Goal: Check status: Check status

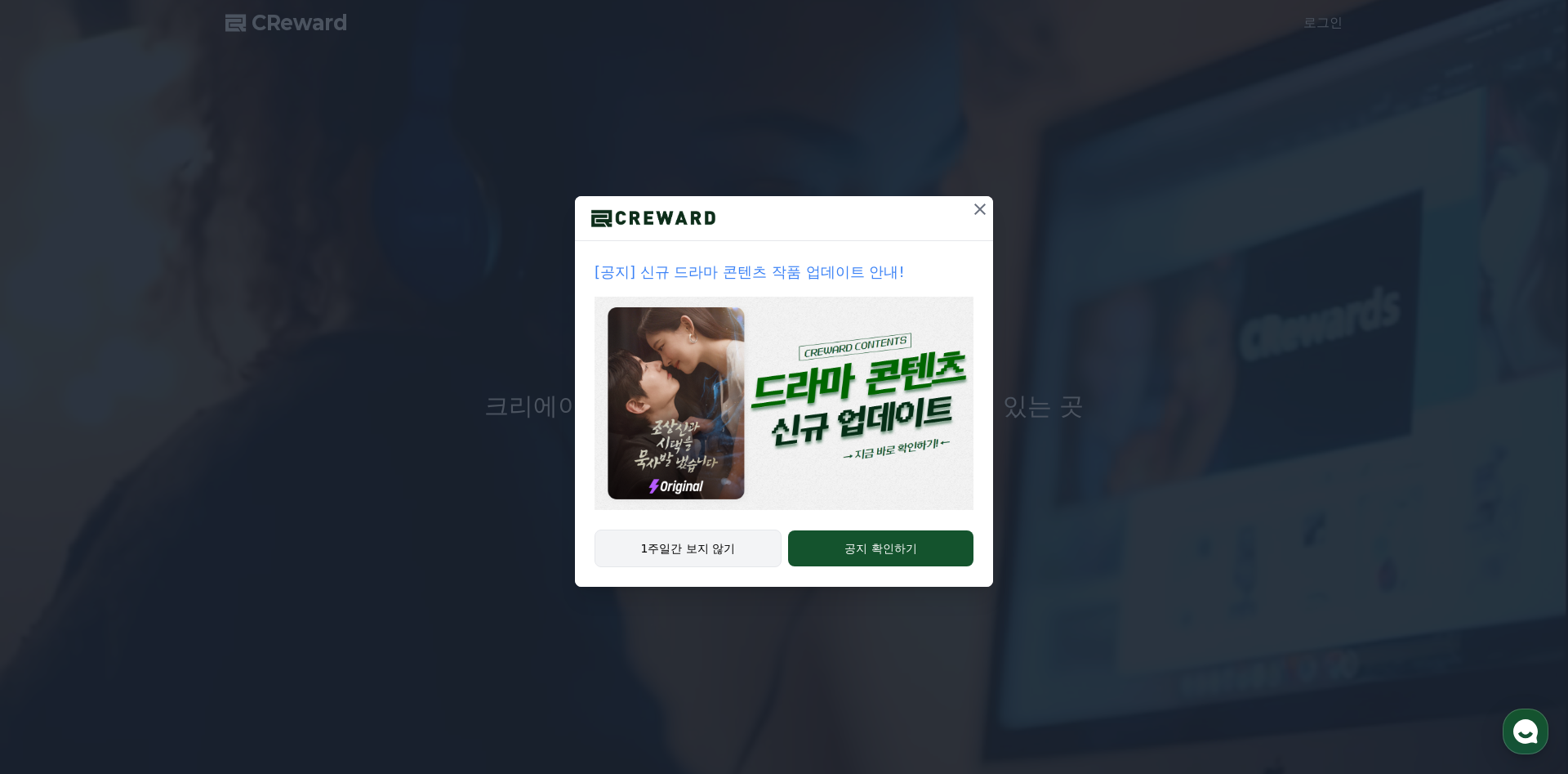
click at [694, 544] on button "1주일간 보지 않기" at bounding box center [688, 548] width 187 height 38
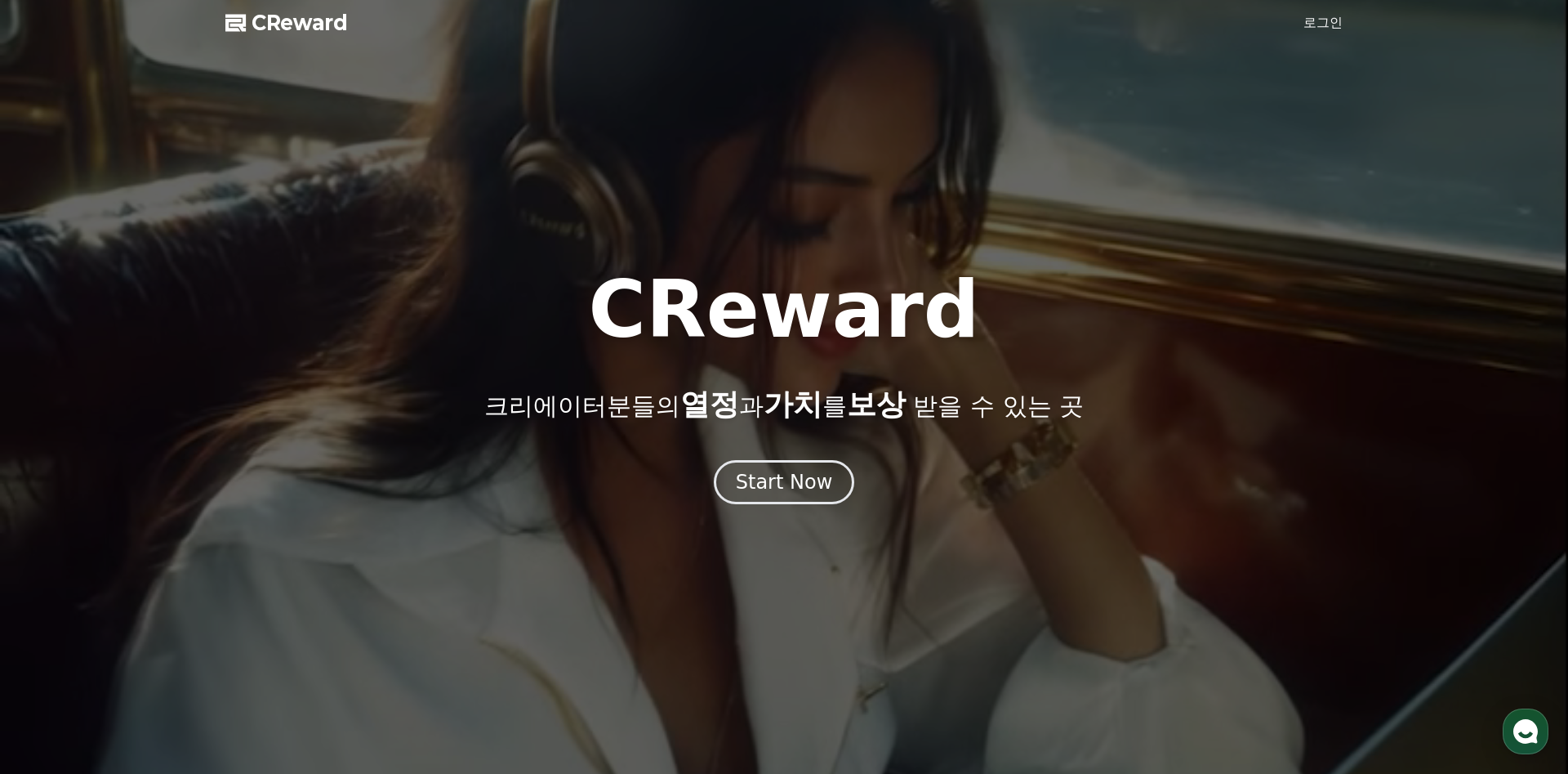
click at [1325, 28] on link "로그인" at bounding box center [1323, 23] width 39 height 19
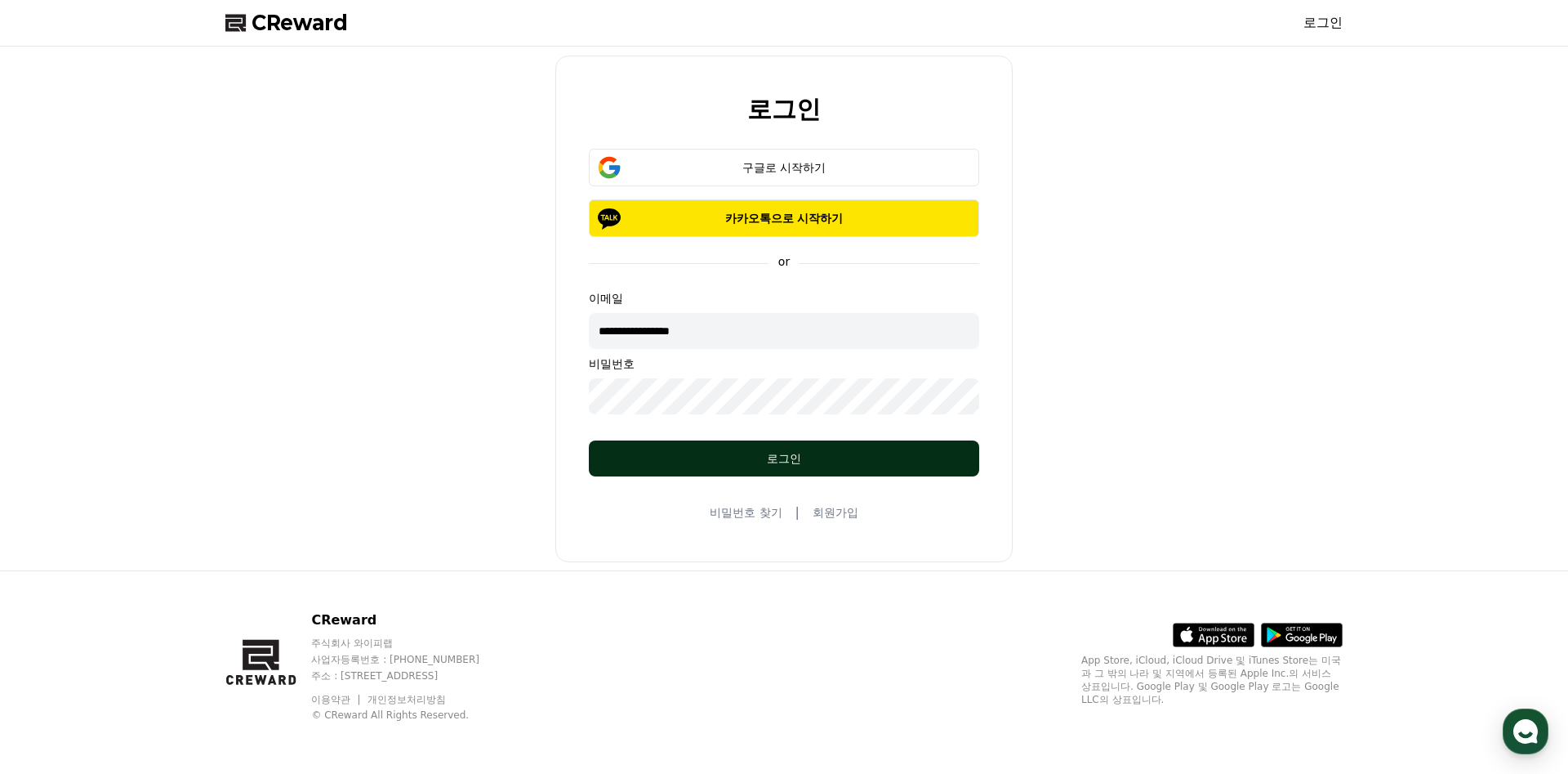
click at [823, 447] on button "로그인" at bounding box center [784, 458] width 391 height 36
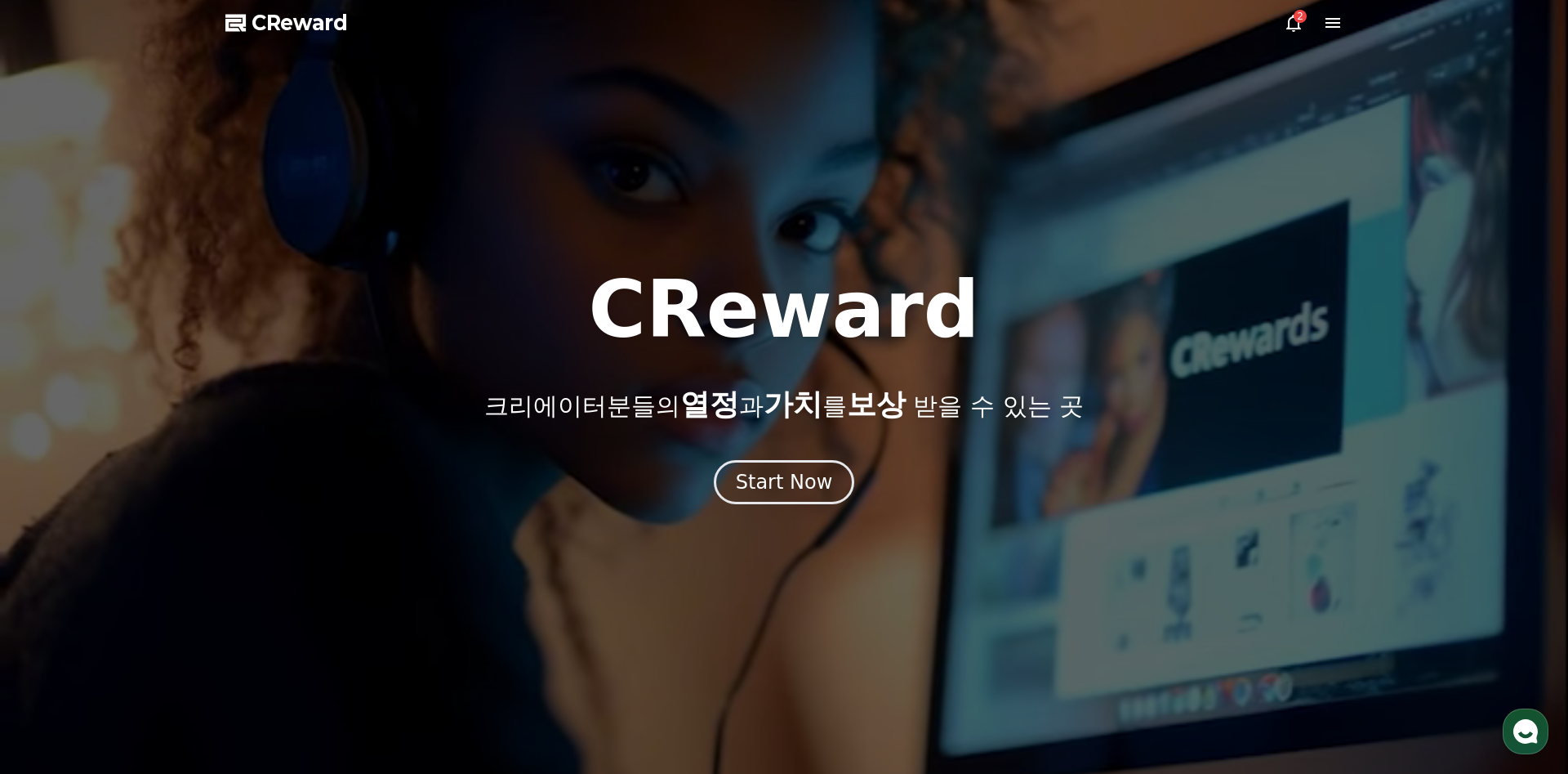
click at [1294, 17] on div "2" at bounding box center [1300, 17] width 13 height 13
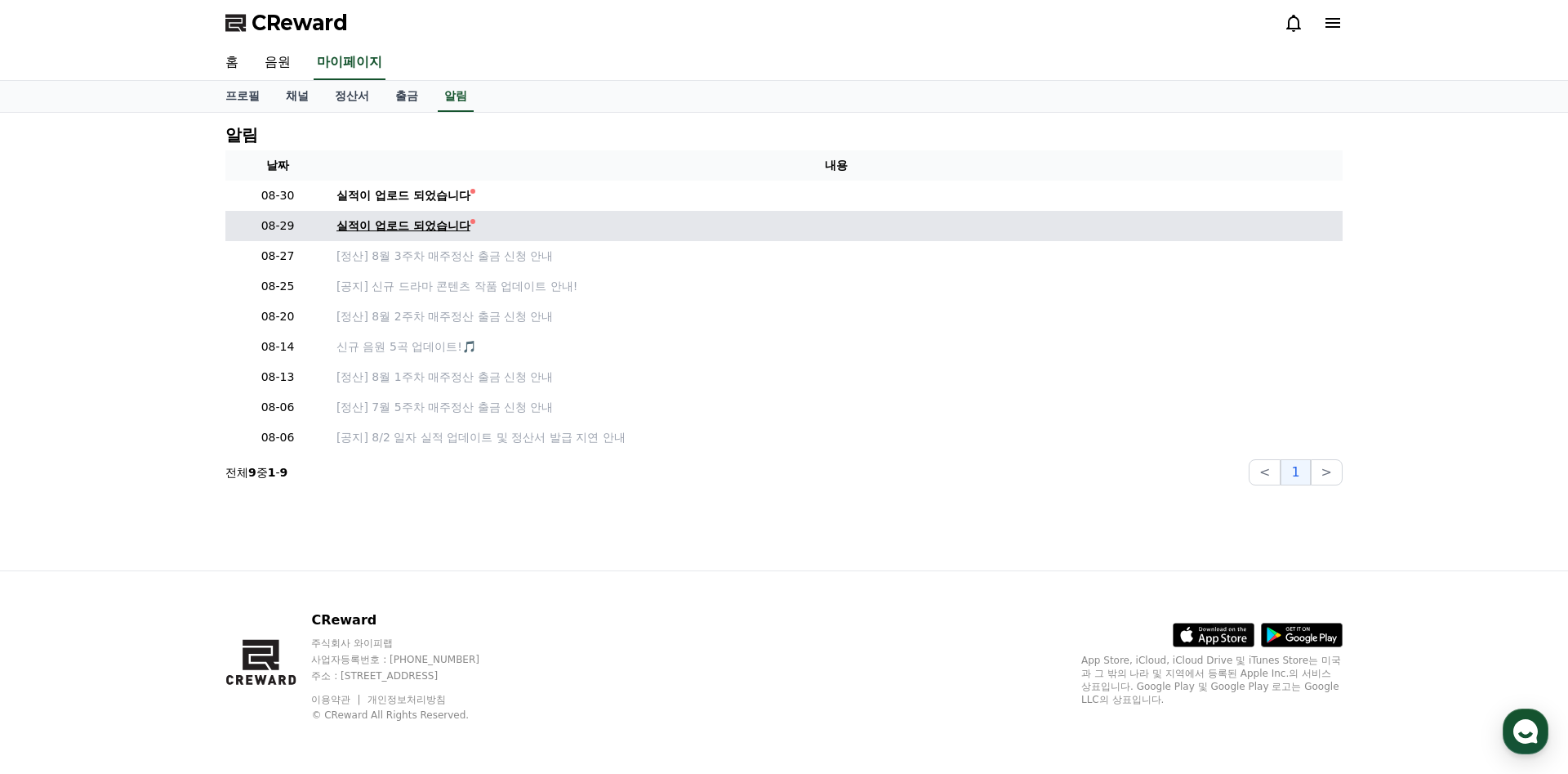
click at [412, 229] on div "실적이 업로드 되었습니다" at bounding box center [403, 226] width 134 height 17
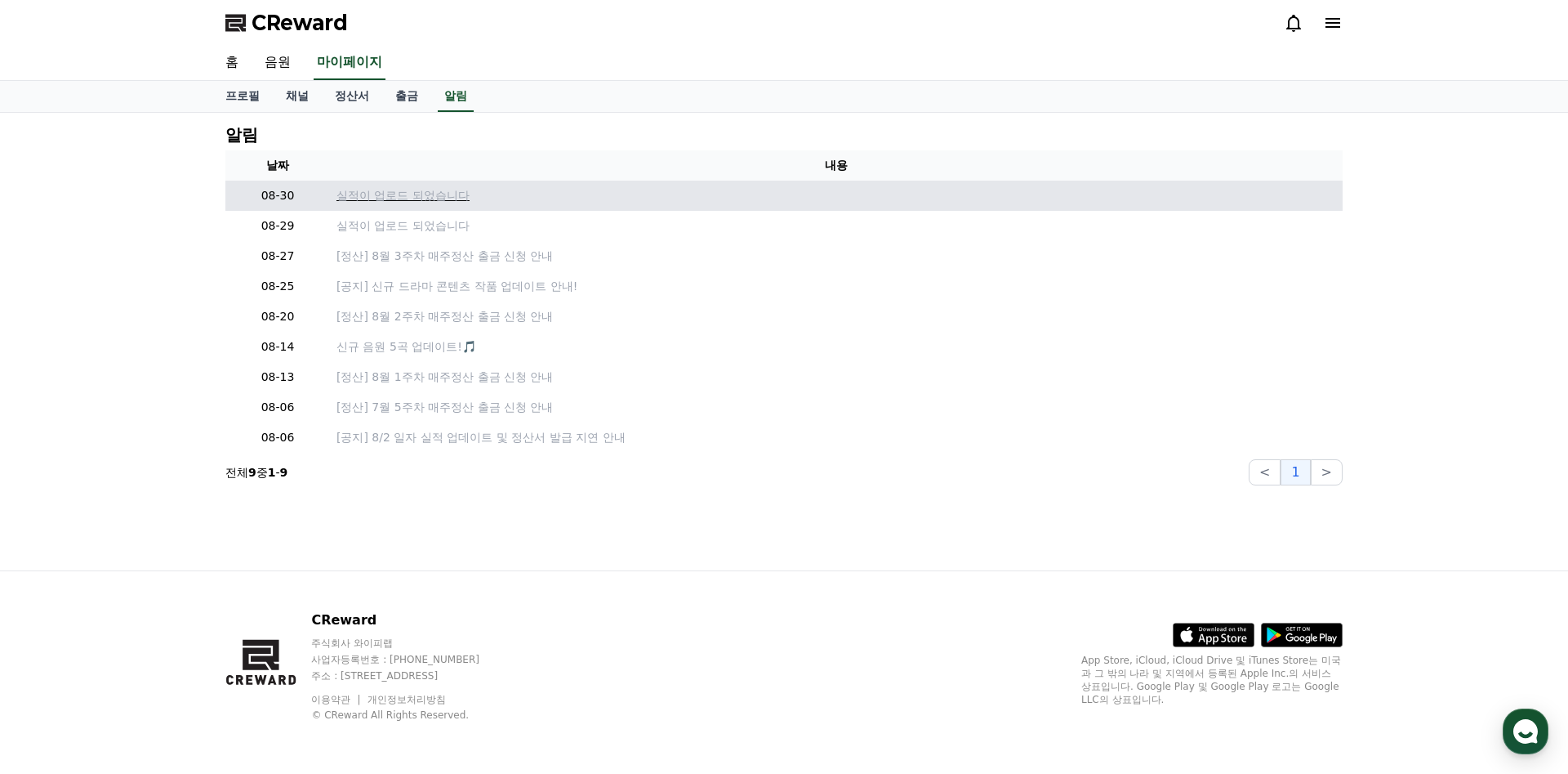
click at [400, 192] on p "실적이 업로드 되었습니다" at bounding box center [836, 196] width 999 height 17
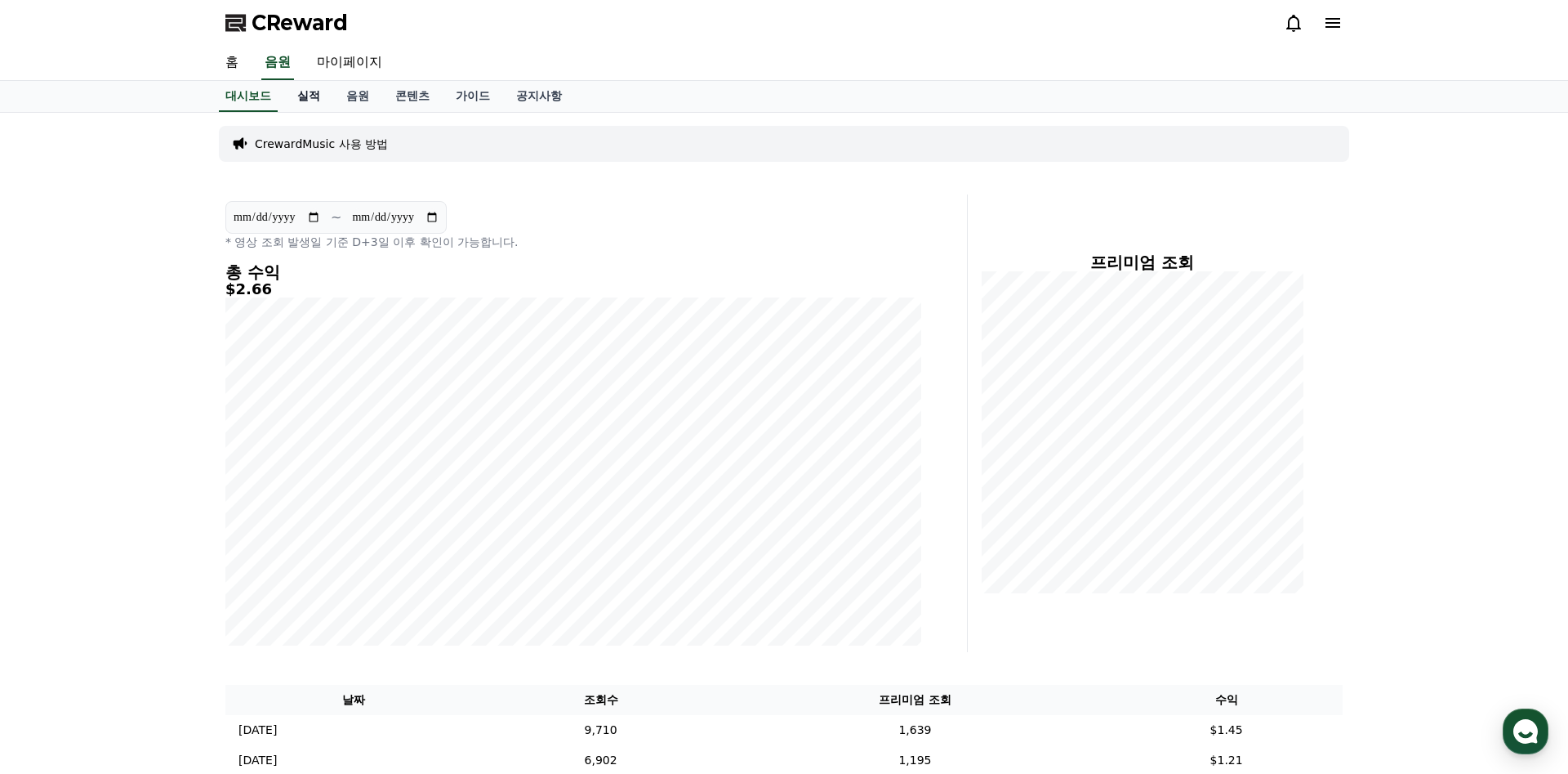
click at [307, 92] on link "실적" at bounding box center [308, 96] width 49 height 31
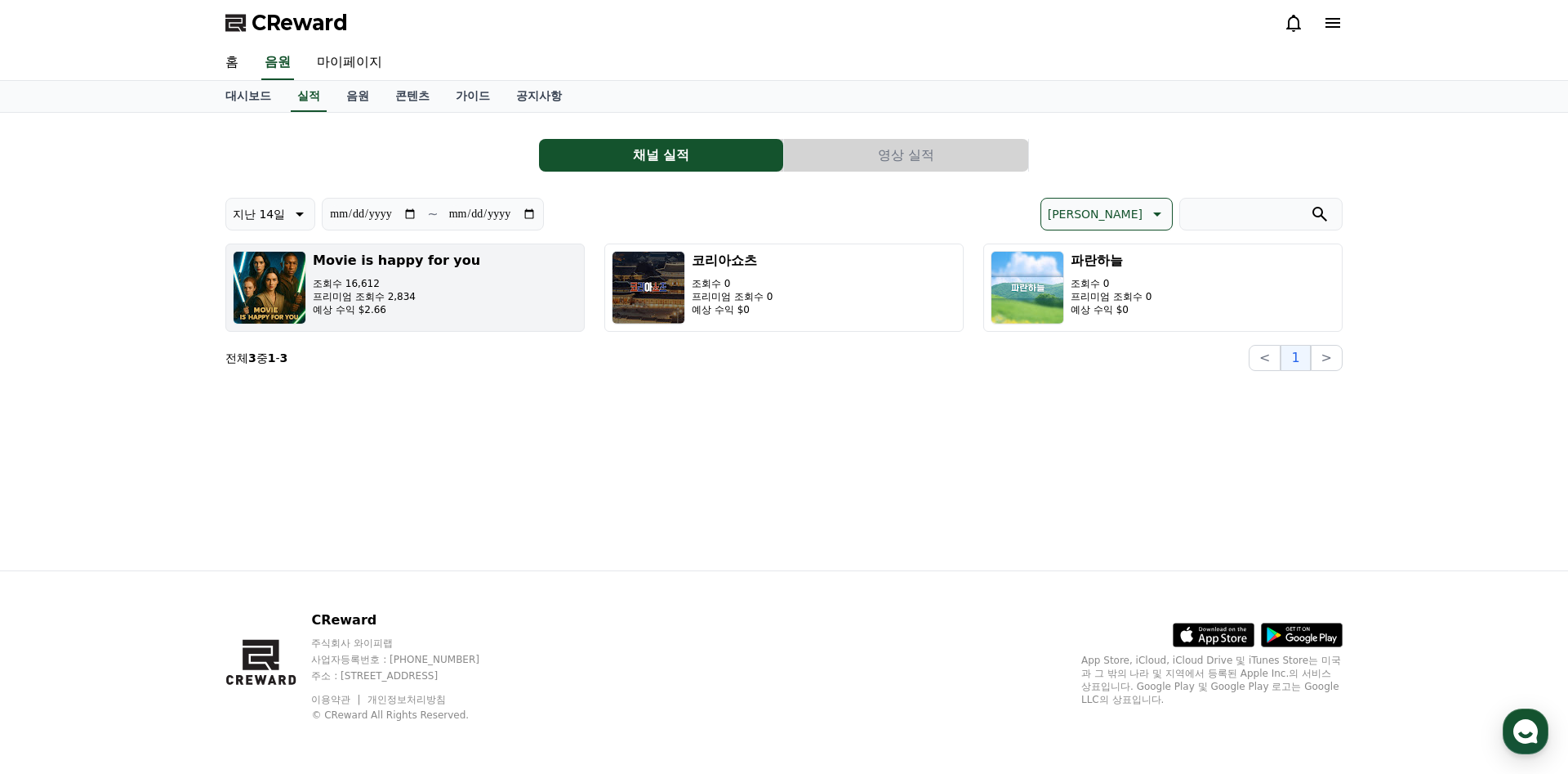
click at [380, 269] on h3 "Movie is happy for you" at bounding box center [396, 261] width 167 height 19
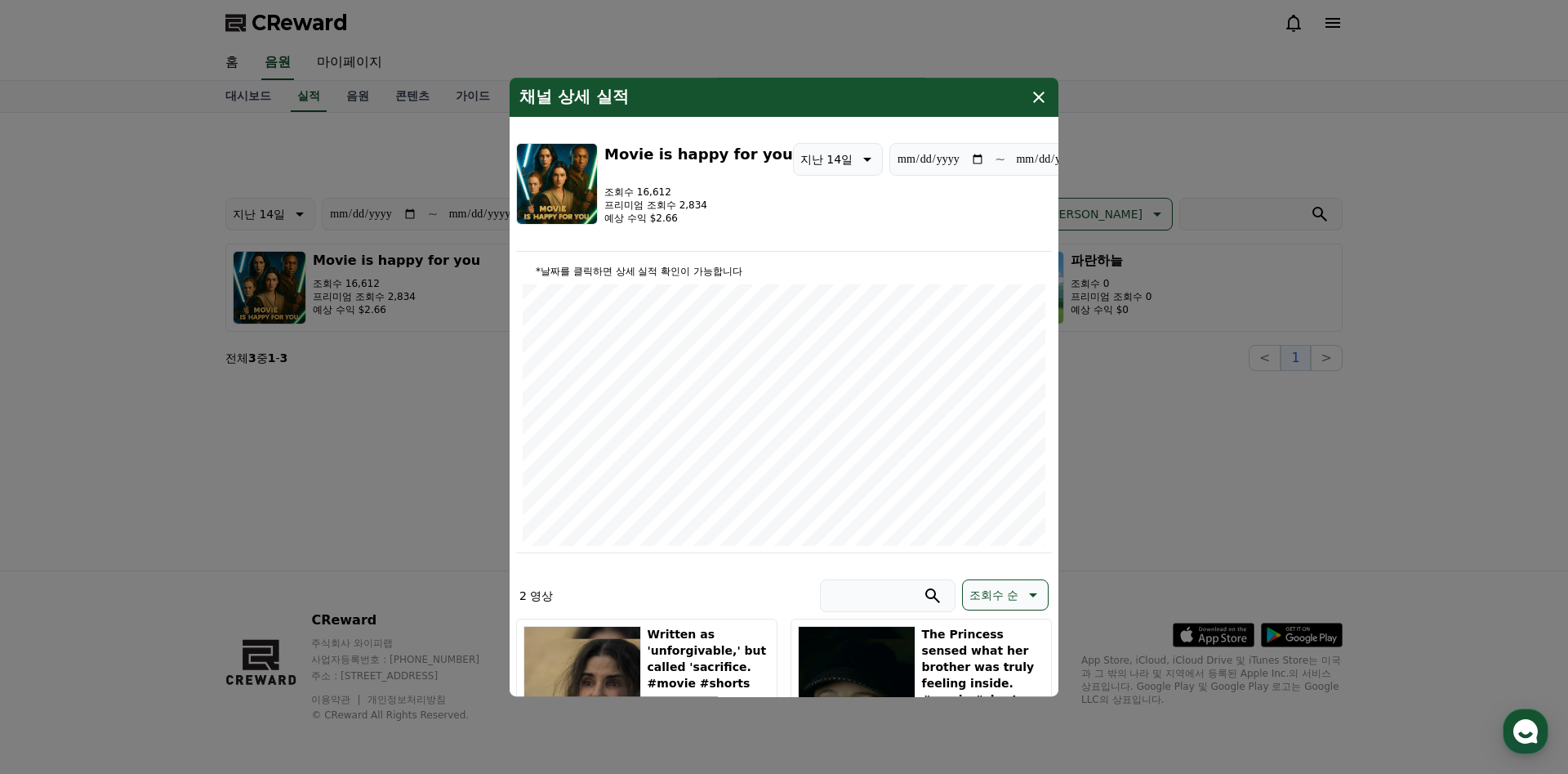
click at [1036, 96] on icon "modal" at bounding box center [1038, 97] width 19 height 19
